Goal: Find contact information: Find contact information

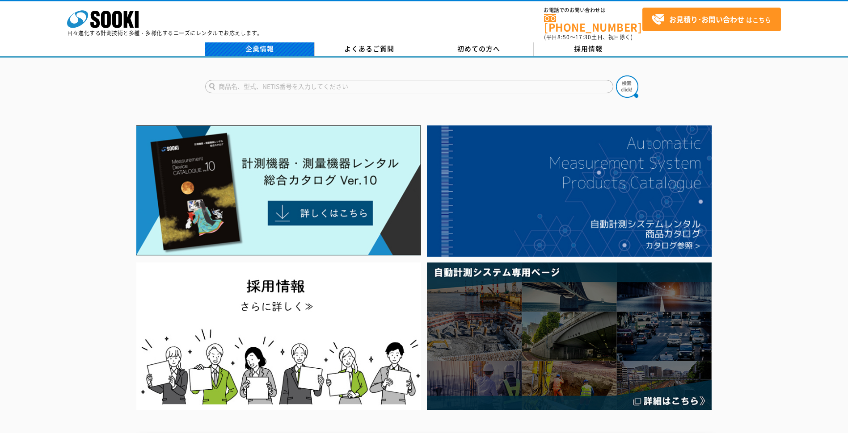
click at [266, 47] on link "企業情報" at bounding box center [259, 48] width 109 height 13
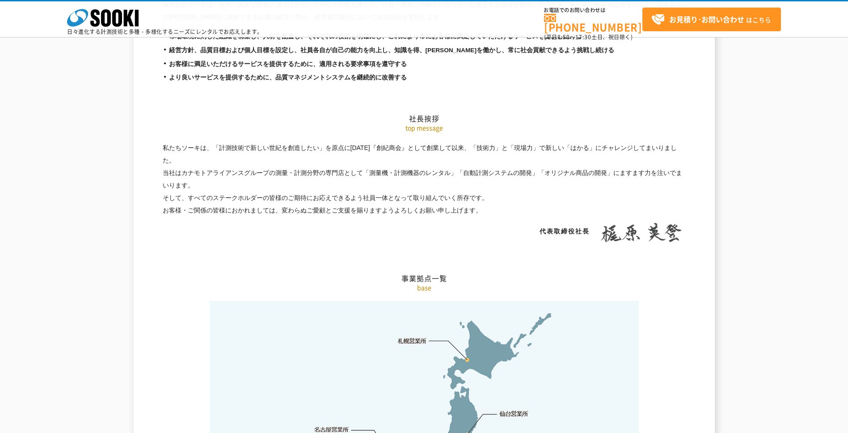
scroll to position [1743, 0]
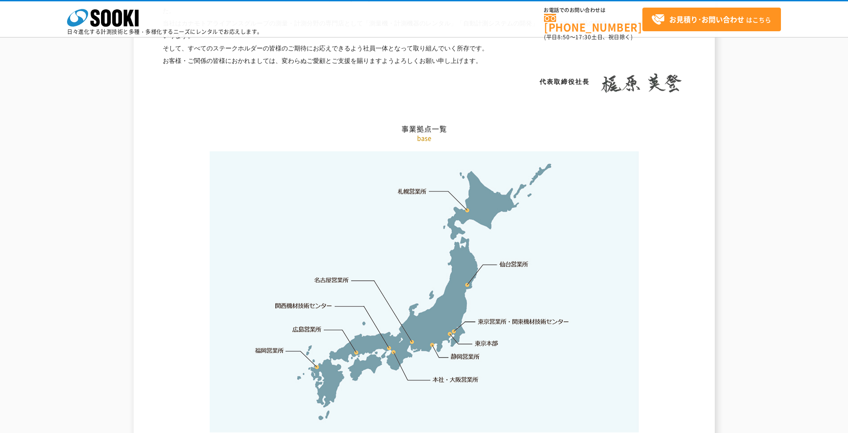
click at [490, 317] on link "東京営業所・関東機材技術センター" at bounding box center [524, 321] width 92 height 9
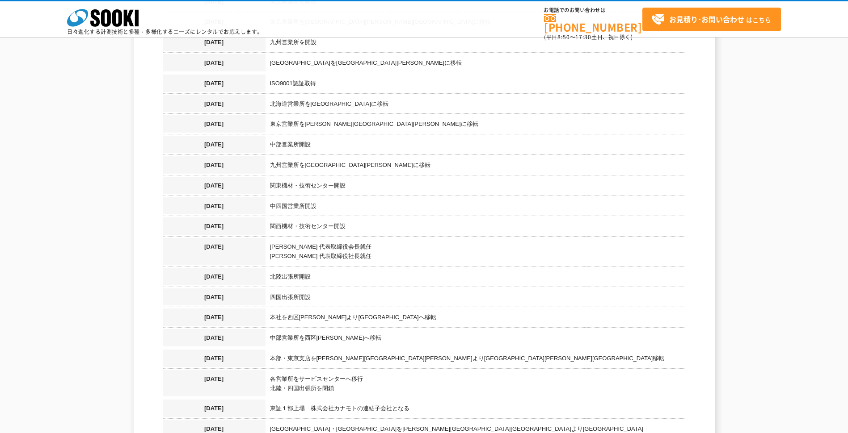
scroll to position [960, 0]
